Goal: Information Seeking & Learning: Learn about a topic

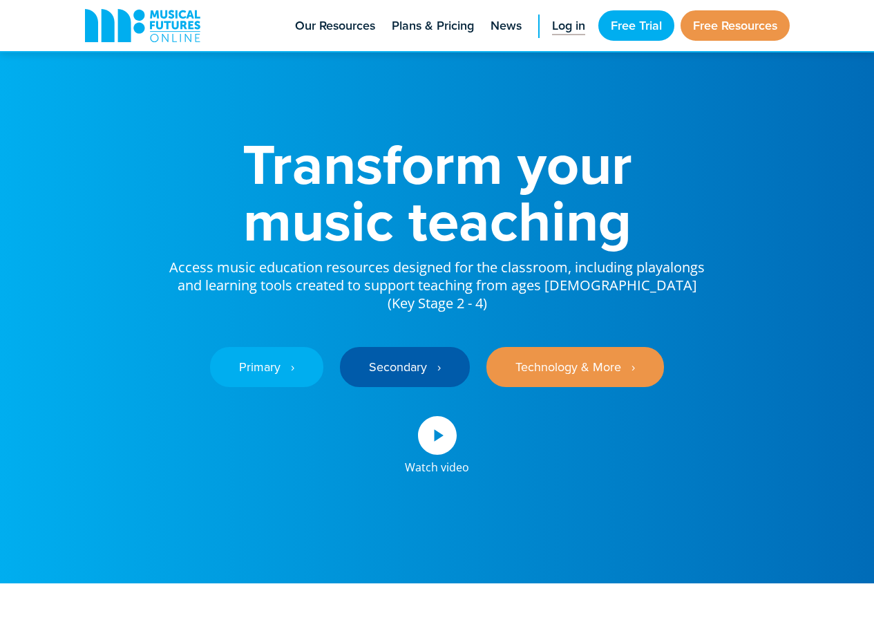
click at [565, 24] on span "Log in" at bounding box center [568, 26] width 33 height 19
click at [320, 21] on span "Our Resources" at bounding box center [335, 26] width 80 height 19
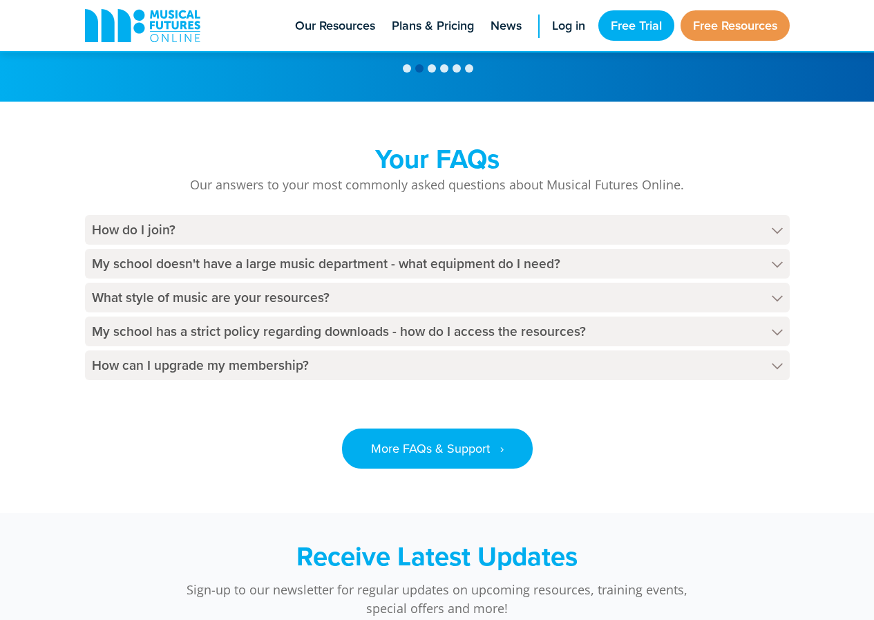
scroll to position [3456, 0]
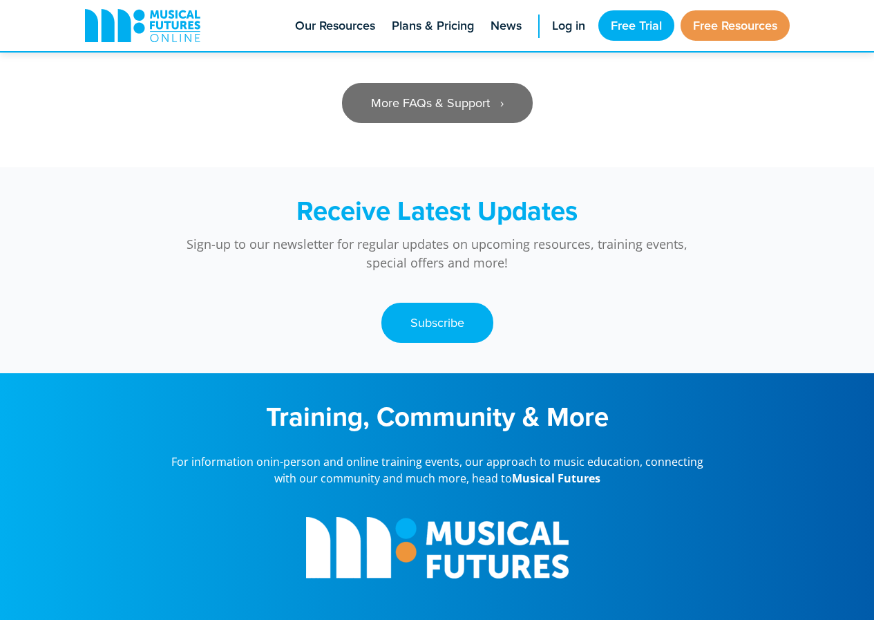
click at [464, 83] on link "More FAQs & Support ‎‏‏‎ ‎ ›" at bounding box center [437, 103] width 191 height 40
